Goal: Find specific page/section: Find specific page/section

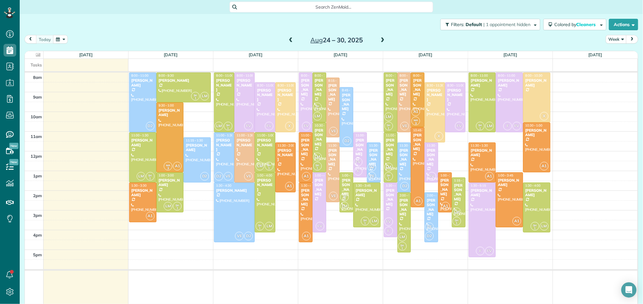
scroll to position [1, 0]
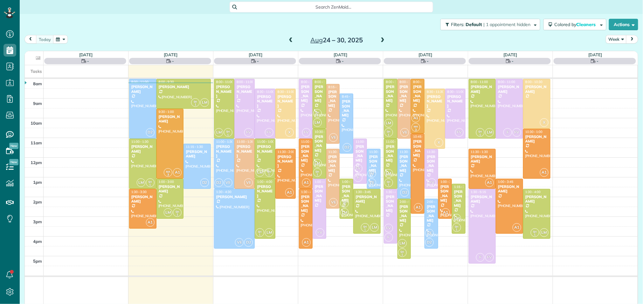
scroll to position [3, 3]
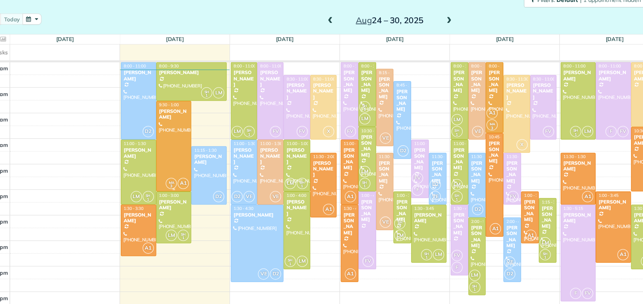
click at [173, 116] on div at bounding box center [170, 137] width 27 height 69
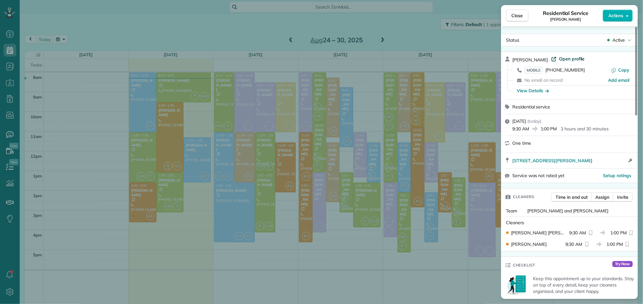
click at [561, 58] on span "Open profile" at bounding box center [572, 59] width 26 height 6
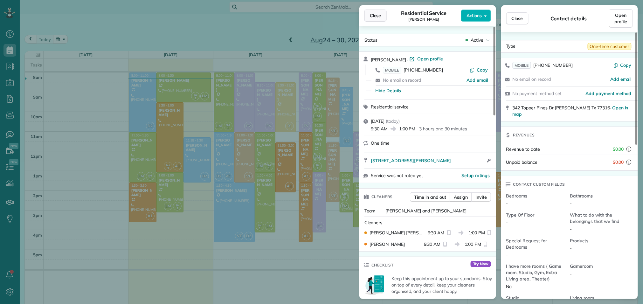
click at [383, 14] on button "Close" at bounding box center [376, 16] width 22 height 12
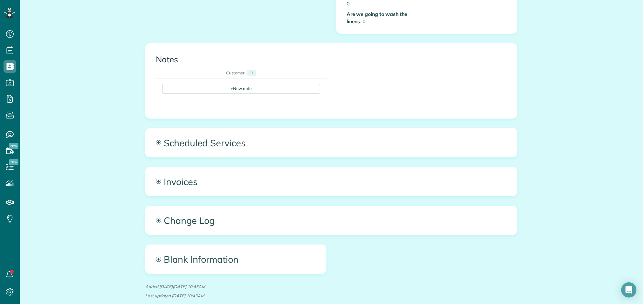
scroll to position [362, 0]
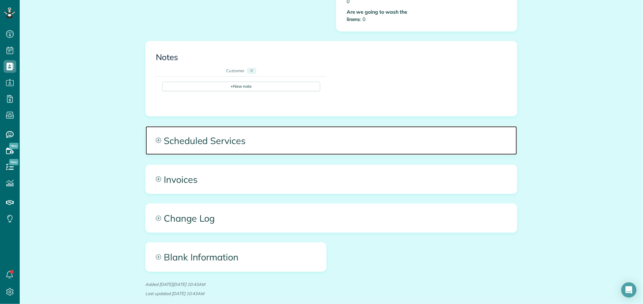
click at [244, 136] on span "Scheduled Services" at bounding box center [332, 140] width 372 height 29
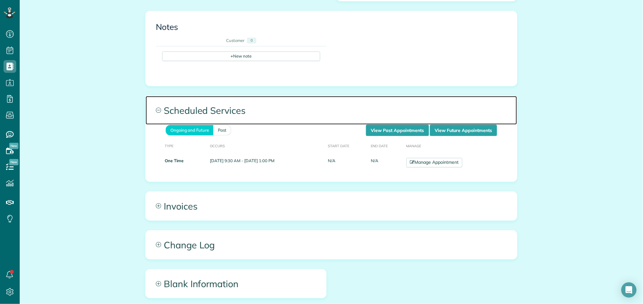
scroll to position [447, 0]
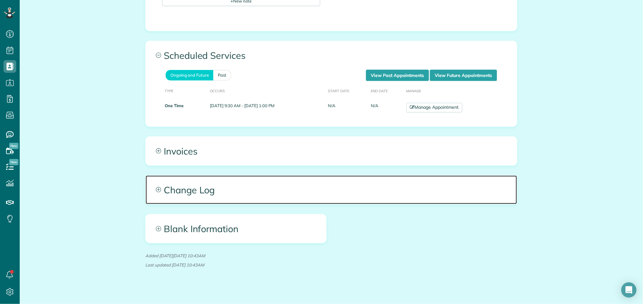
click at [250, 184] on span "Change Log" at bounding box center [332, 190] width 372 height 29
